Goal: Transaction & Acquisition: Purchase product/service

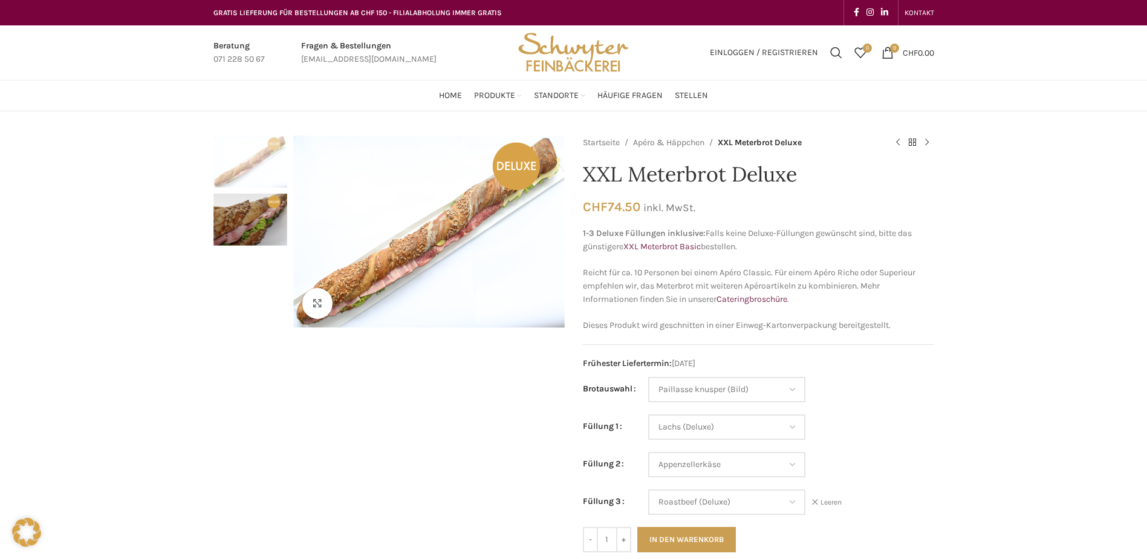
select select "Paillasse knusper (Bild)"
select select "Lachs (Deluxe)"
select select "Appenzellerkäse"
select select "Roastbeef (Deluxe)"
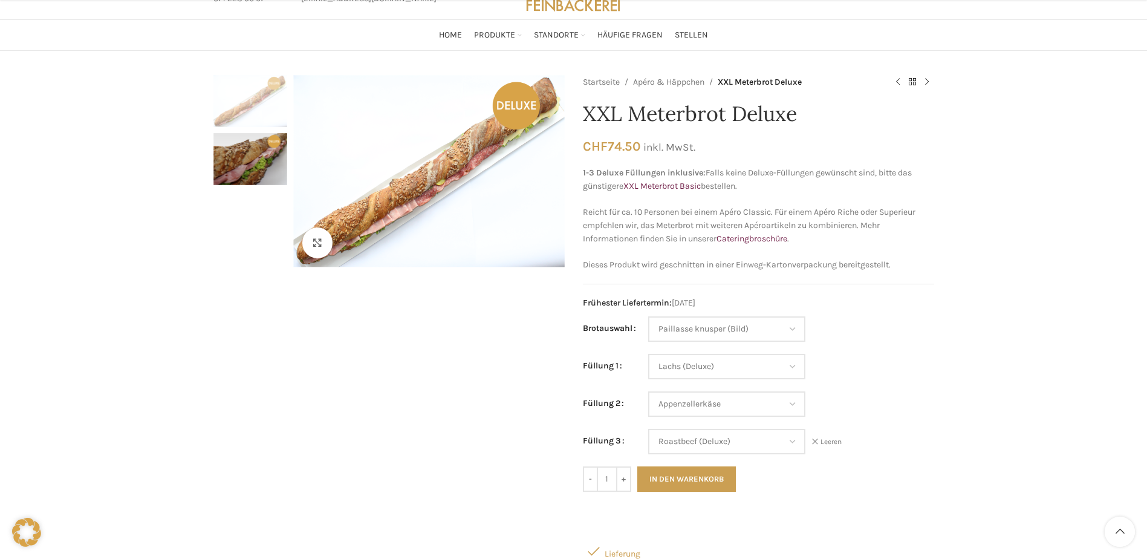
scroll to position [181, 0]
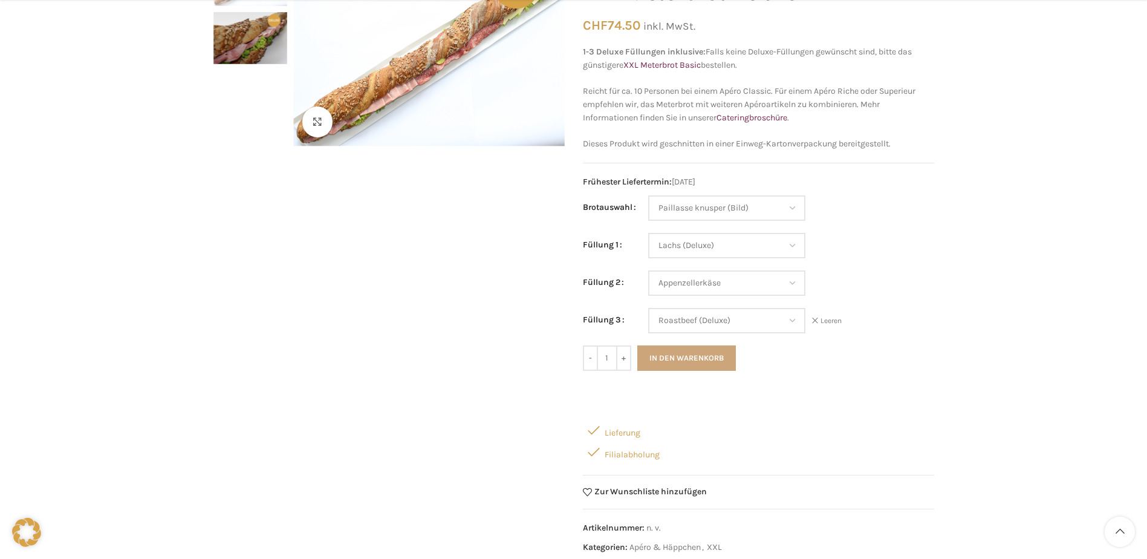
click at [705, 358] on button "In den Warenkorb" at bounding box center [686, 357] width 99 height 25
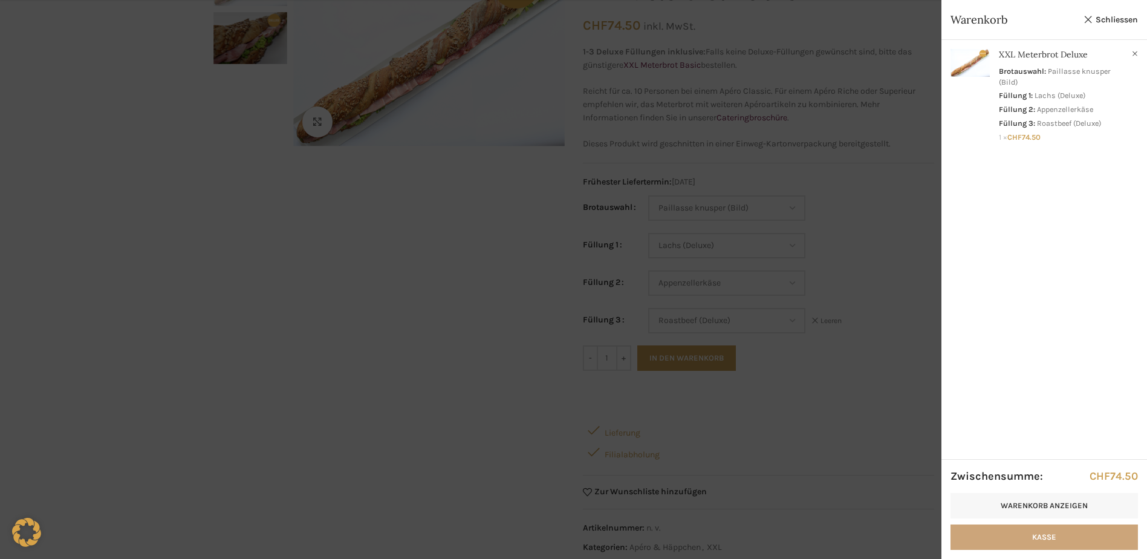
click at [1104, 534] on link "Kasse" at bounding box center [1043, 536] width 187 height 25
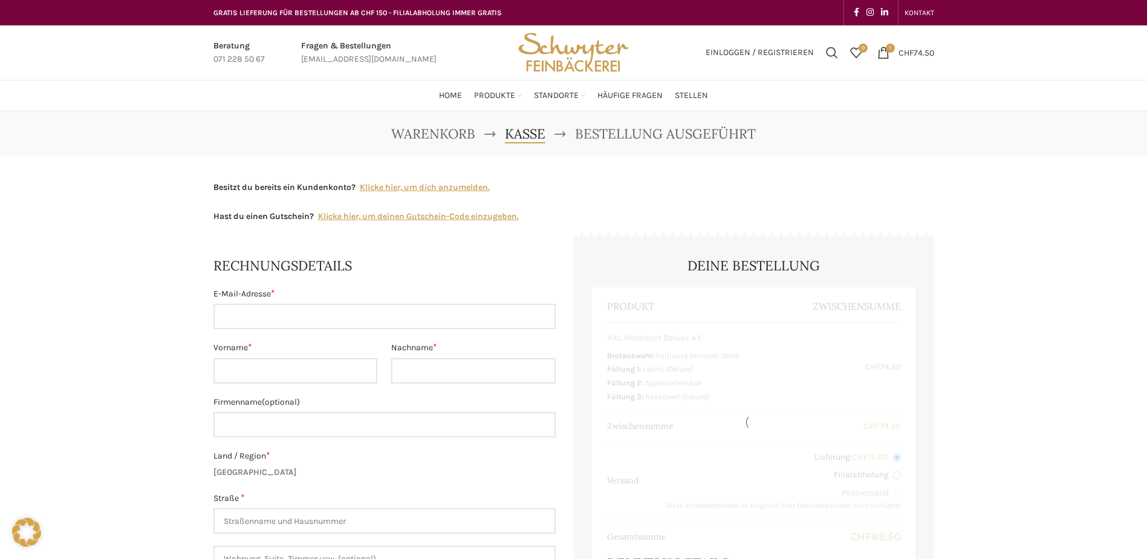
select select "SG"
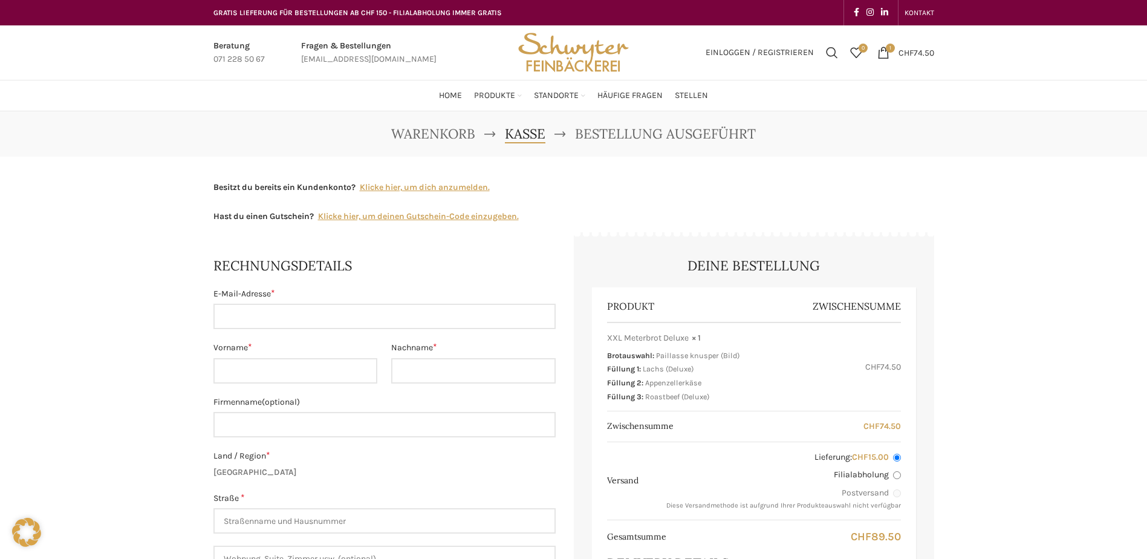
click at [327, 323] on input "E-Mail-Adresse *" at bounding box center [384, 315] width 342 height 25
type input "anne.vanhulten@kispisg.ch"
type input "Anne"
type input "van Hulten"
type input "Stiftung Ostschweizer Kinderspital"
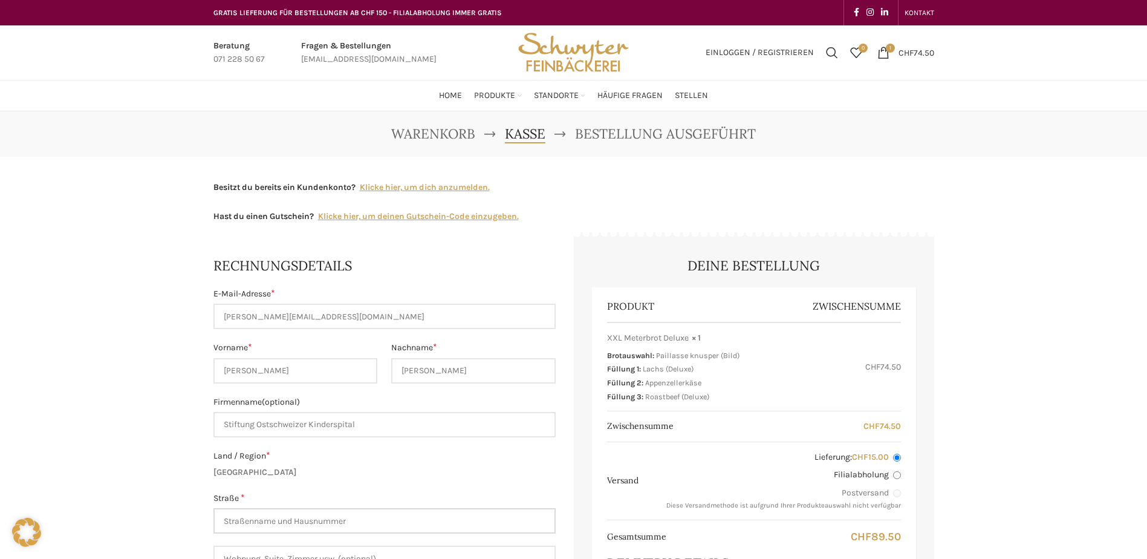
type input "Claudiusstrasse 6"
type input "H10-N101"
type input "St. Gallen"
type input "+41712431380"
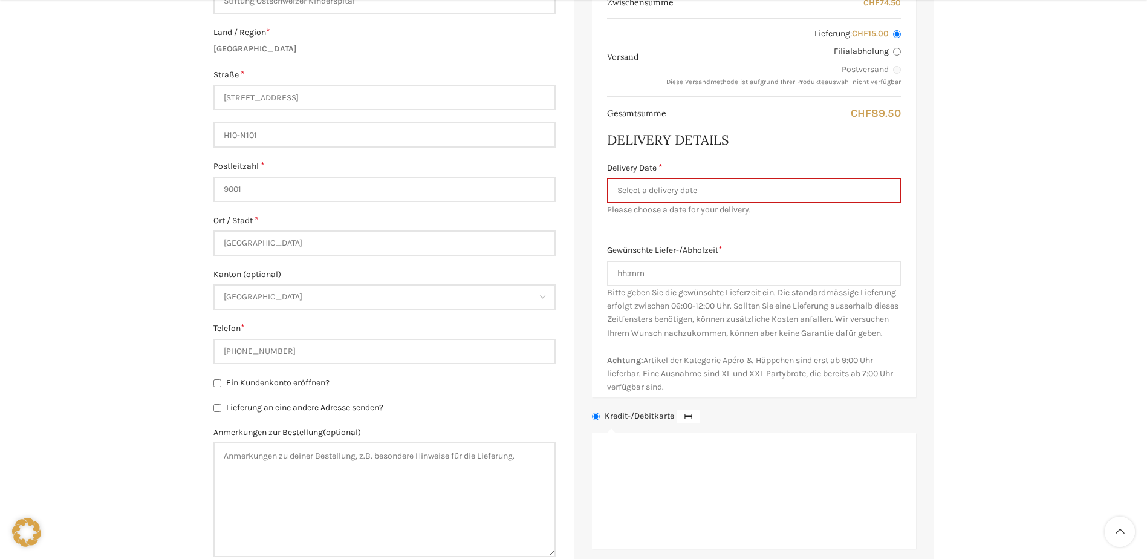
scroll to position [484, 0]
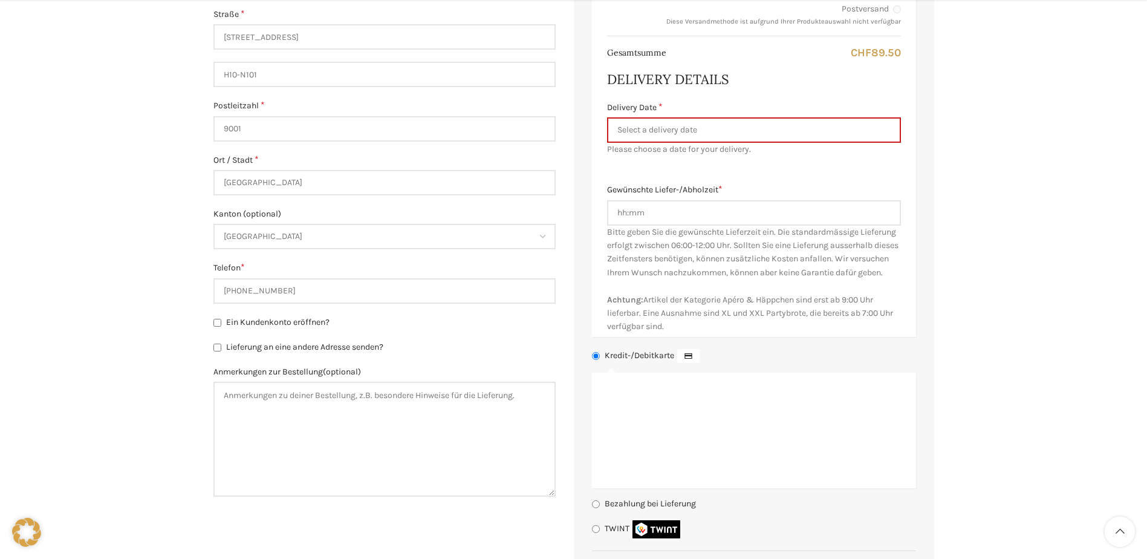
click at [216, 324] on input "Ein Kundenkonto eröffnen?" at bounding box center [217, 323] width 8 height 8
checkbox input "true"
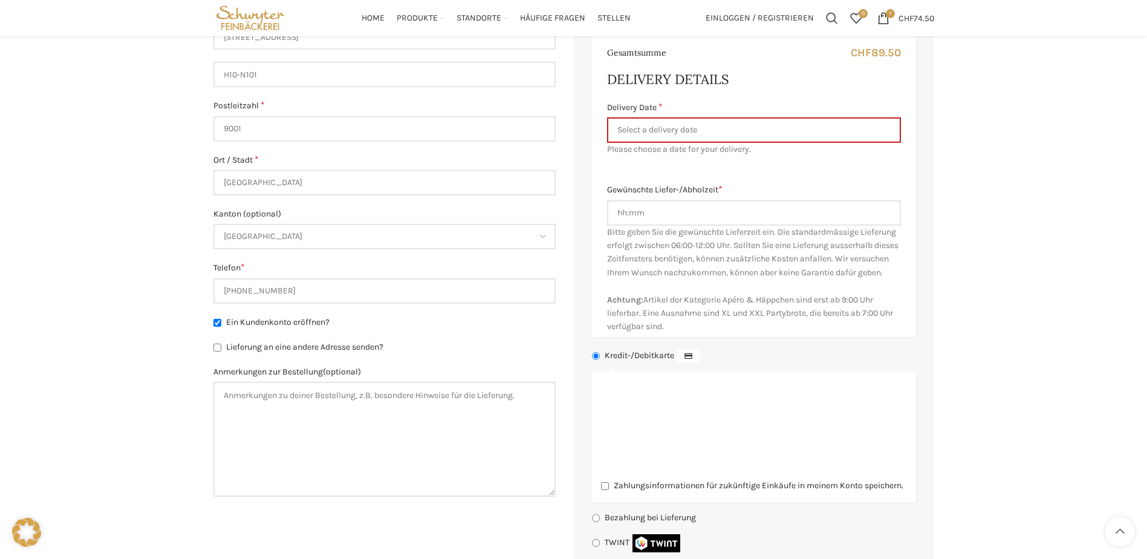
scroll to position [363, 0]
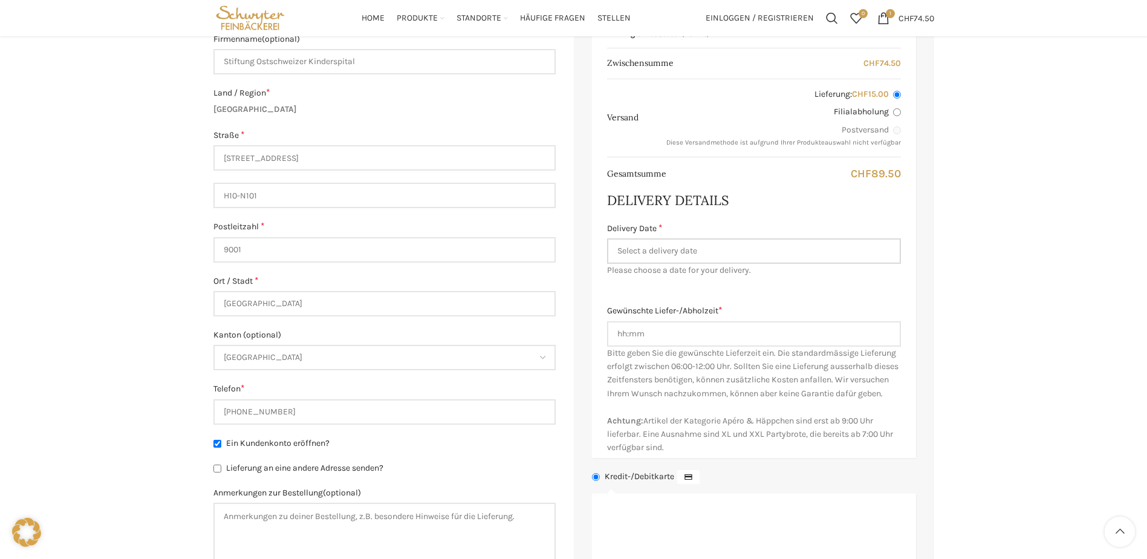
click at [683, 250] on input "Delivery Date *" at bounding box center [754, 250] width 294 height 25
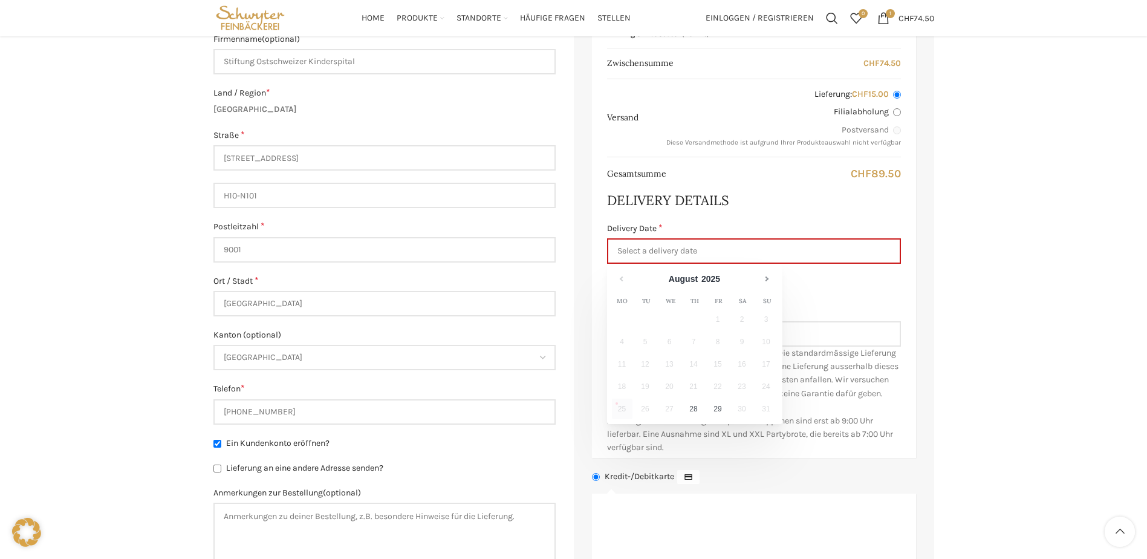
click at [1095, 253] on div "Warenkorb Kasse Bestellung ausgeführt Besitzt du bereits ein Kundenkonto? Klick…" at bounding box center [573, 285] width 1147 height 1073
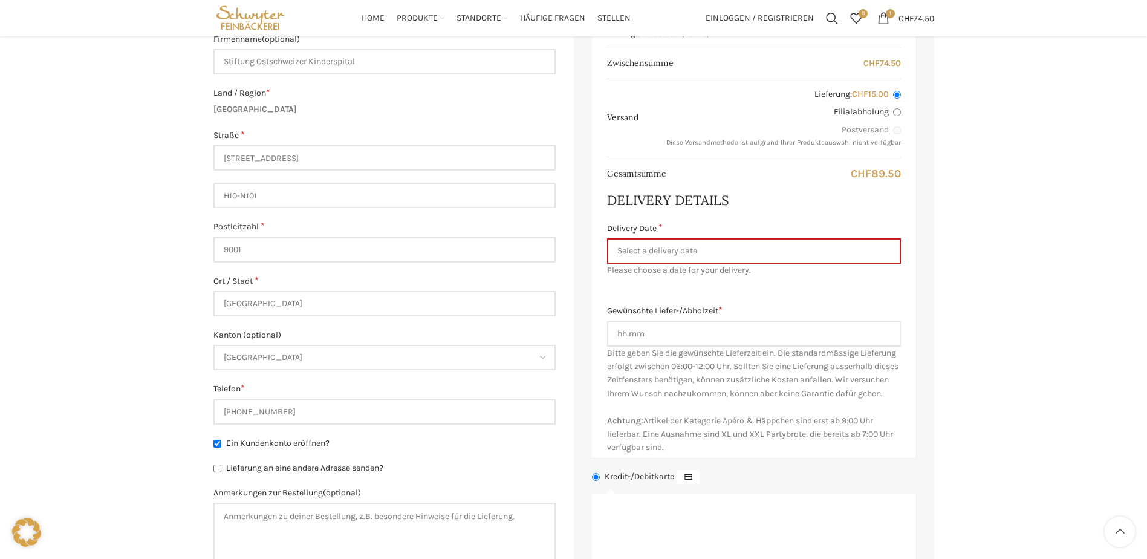
scroll to position [60, 0]
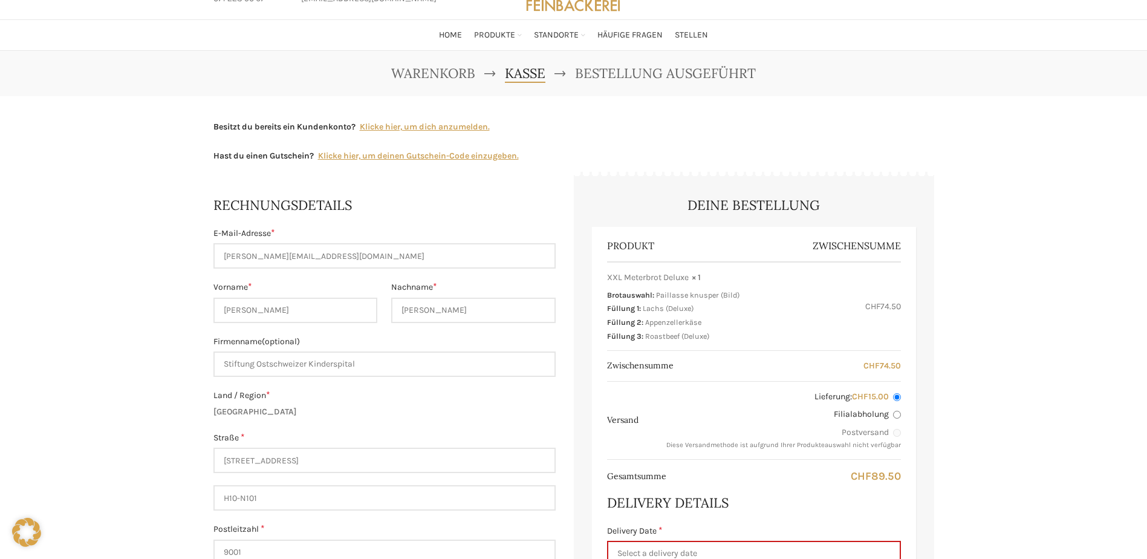
click at [893, 415] on input "Filialabholung" at bounding box center [897, 414] width 8 height 8
radio input "true"
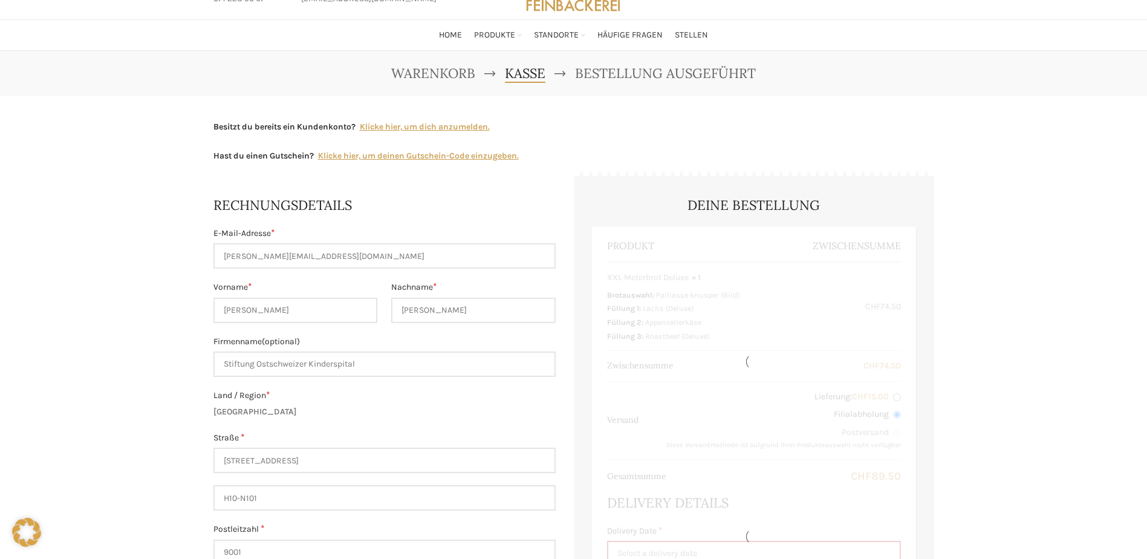
scroll to position [242, 0]
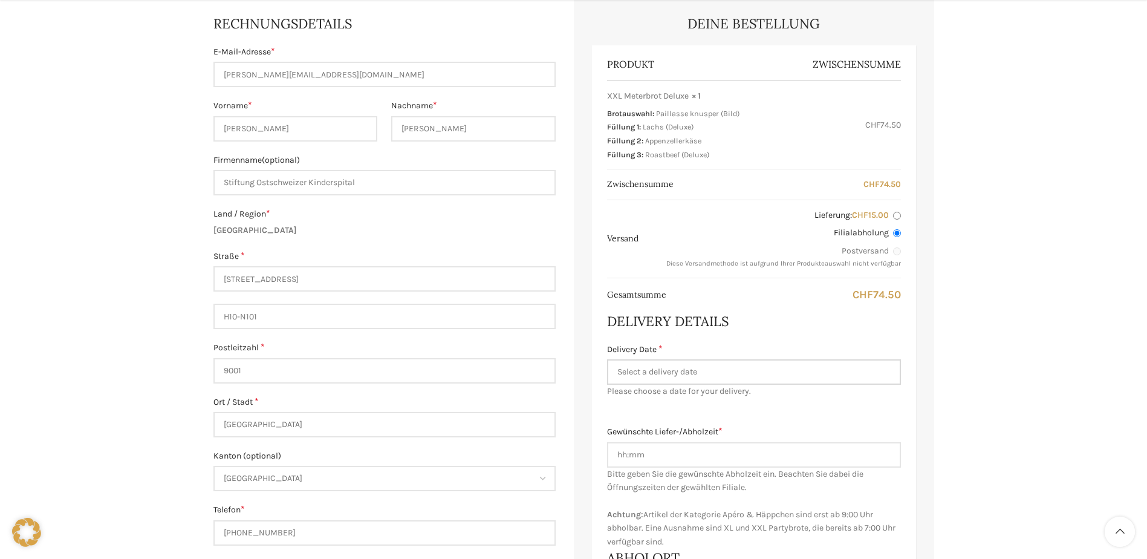
click at [655, 374] on input "Delivery Date *" at bounding box center [754, 371] width 294 height 25
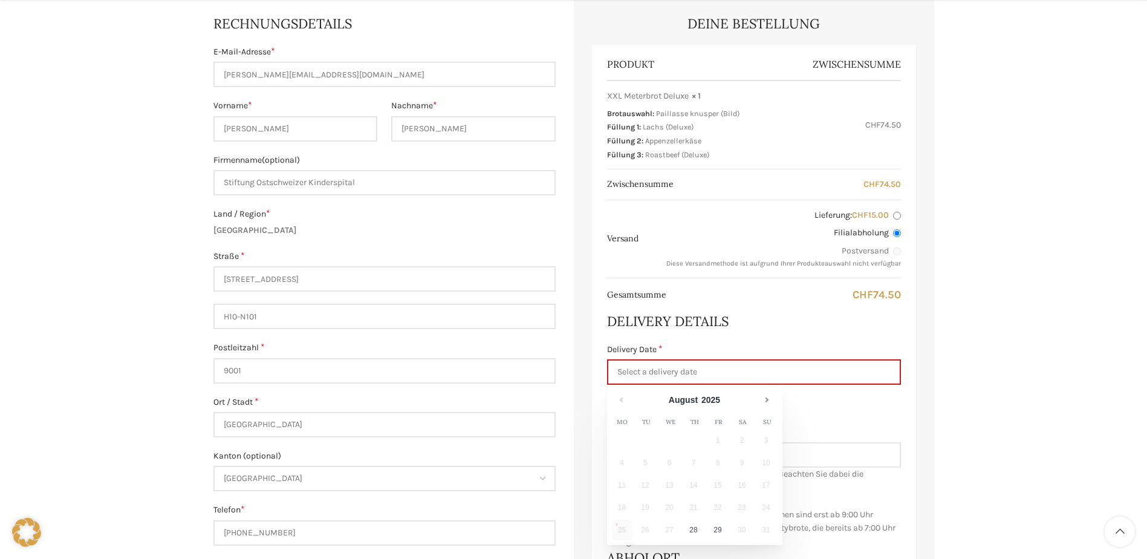
click at [1011, 223] on div "Warenkorb Kasse Bestellung ausgeführt Besitzt du bereits ein Kundenkonto? Klick…" at bounding box center [573, 441] width 1147 height 1144
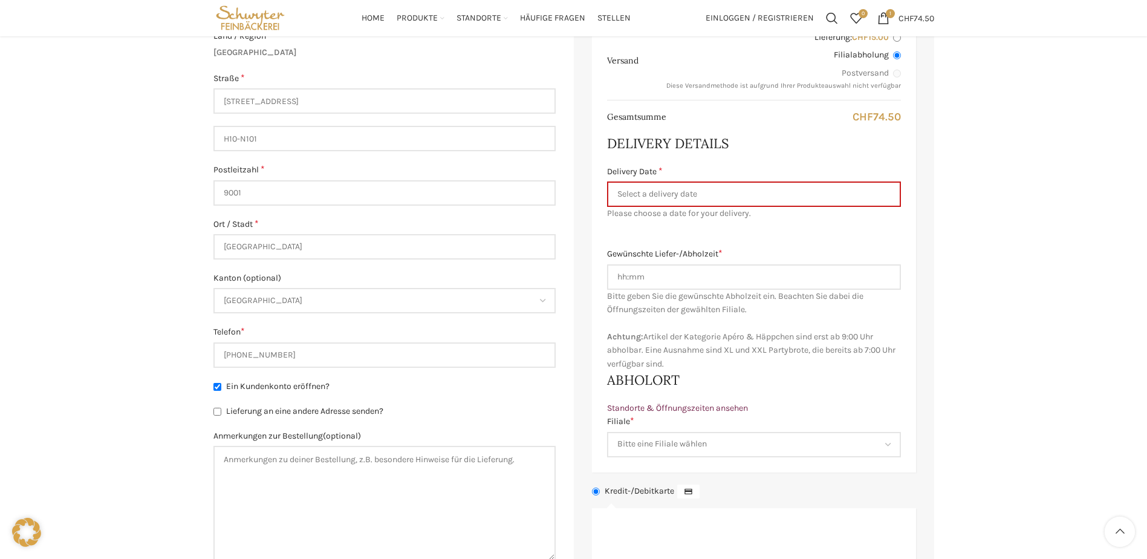
scroll to position [178, 0]
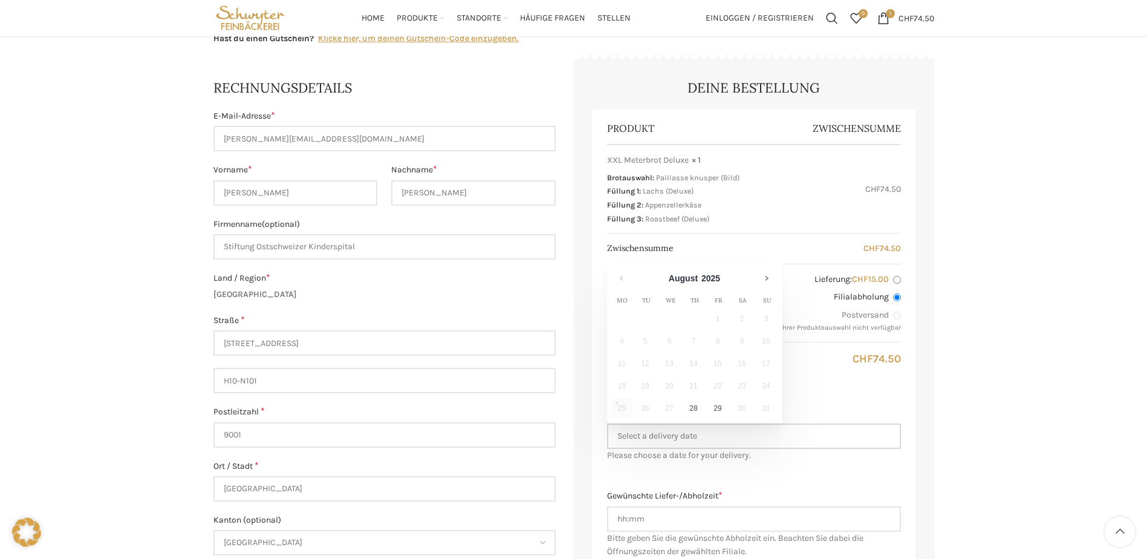
click at [723, 446] on input "Delivery Date *" at bounding box center [754, 435] width 294 height 25
click at [1049, 286] on div "Warenkorb Kasse Bestellung ausgeführt Besitzt du bereits ein Kundenkonto? Klick…" at bounding box center [573, 506] width 1147 height 1144
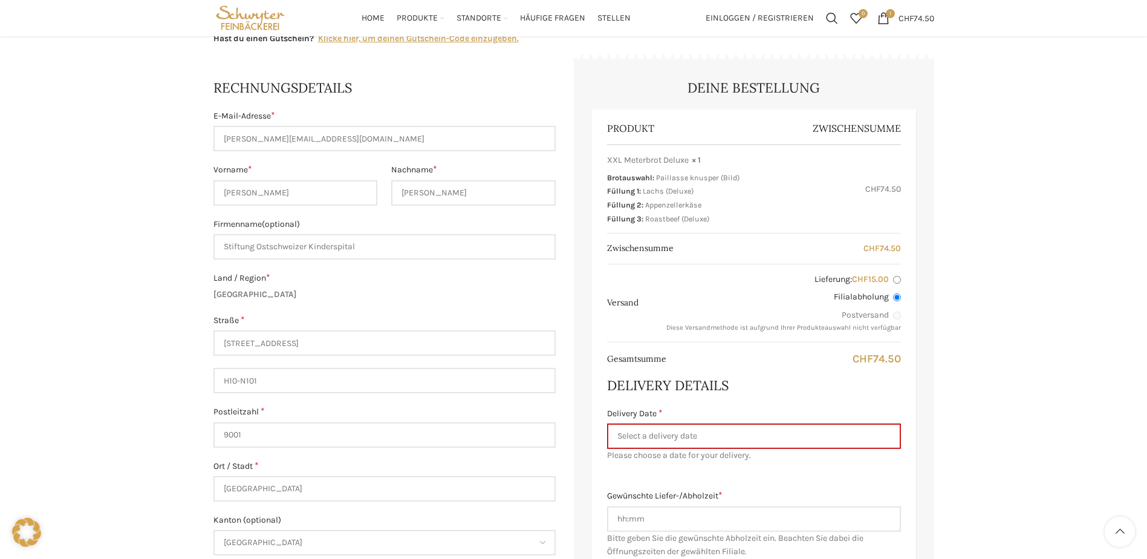
scroll to position [0, 0]
